Goal: Transaction & Acquisition: Purchase product/service

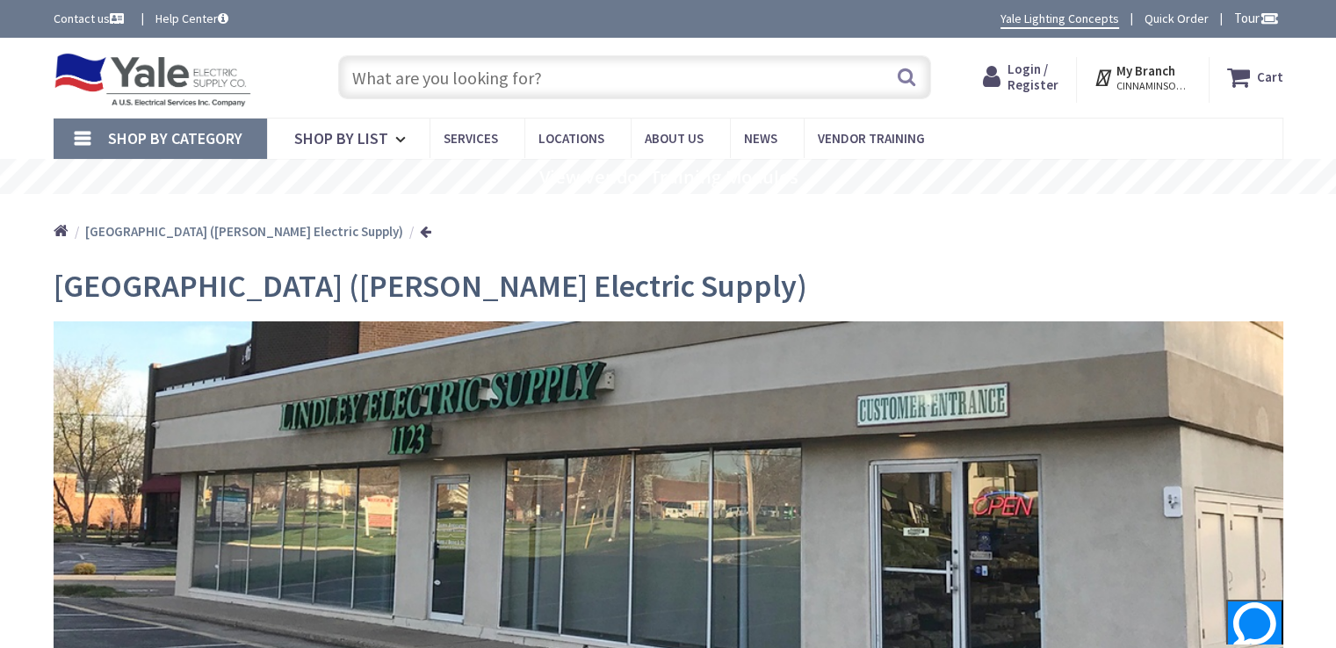
paste input "PLUG02F"
drag, startPoint x: 415, startPoint y: 76, endPoint x: 435, endPoint y: 76, distance: 20.2
click at [422, 76] on input "text" at bounding box center [634, 77] width 593 height 44
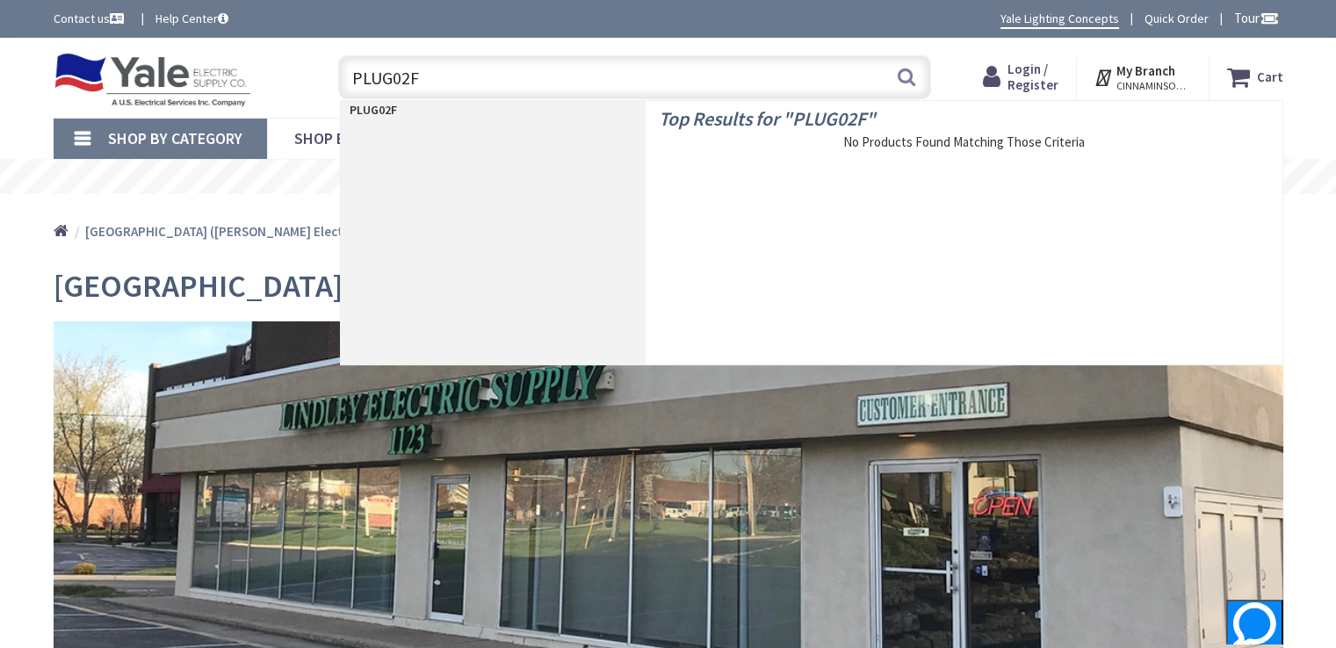
drag, startPoint x: 366, startPoint y: 112, endPoint x: 401, endPoint y: 117, distance: 34.5
click at [370, 115] on strong "PLUG02F" at bounding box center [373, 110] width 47 height 16
click at [527, 91] on input "PLUG02F" at bounding box center [634, 77] width 593 height 44
click at [962, 68] on div "Toggle Nav PLUG02F PLUG02F Search Cart My Cart Close" at bounding box center [668, 77] width 1256 height 59
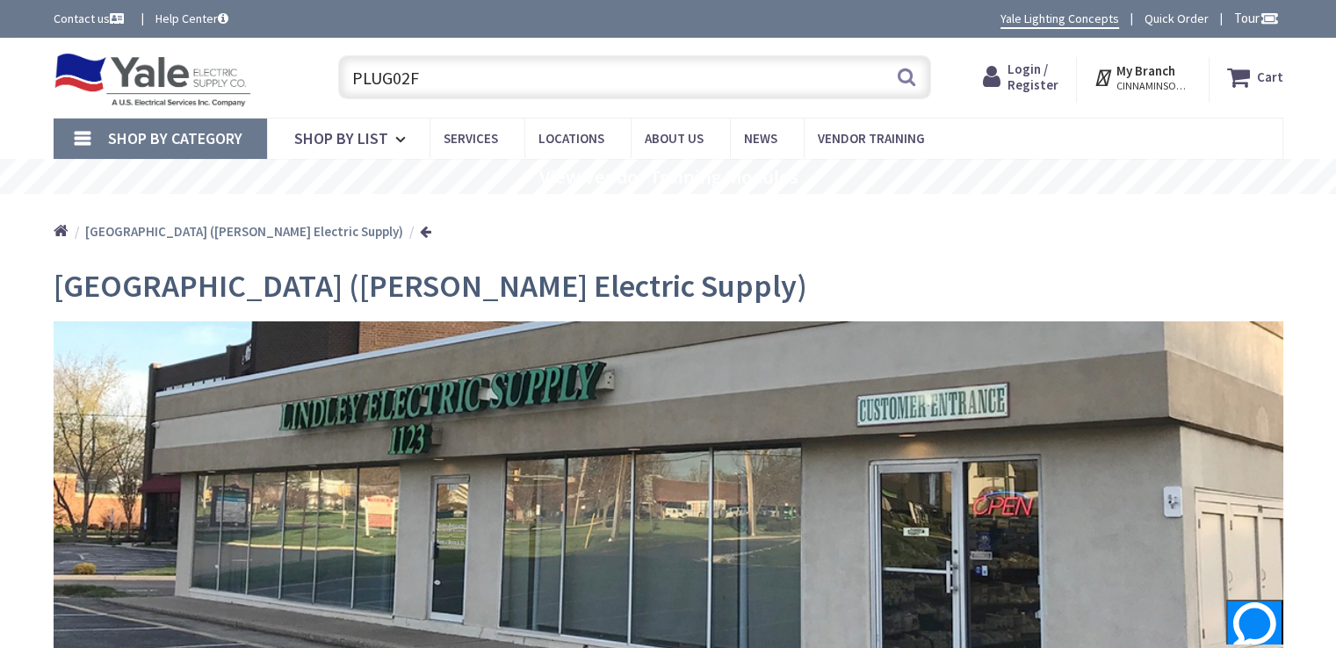
click at [552, 71] on input "PLUG02F" at bounding box center [634, 77] width 593 height 44
paste input "HBL5969VY"
type input "HBL5969VY"
